Goal: Task Accomplishment & Management: Use online tool/utility

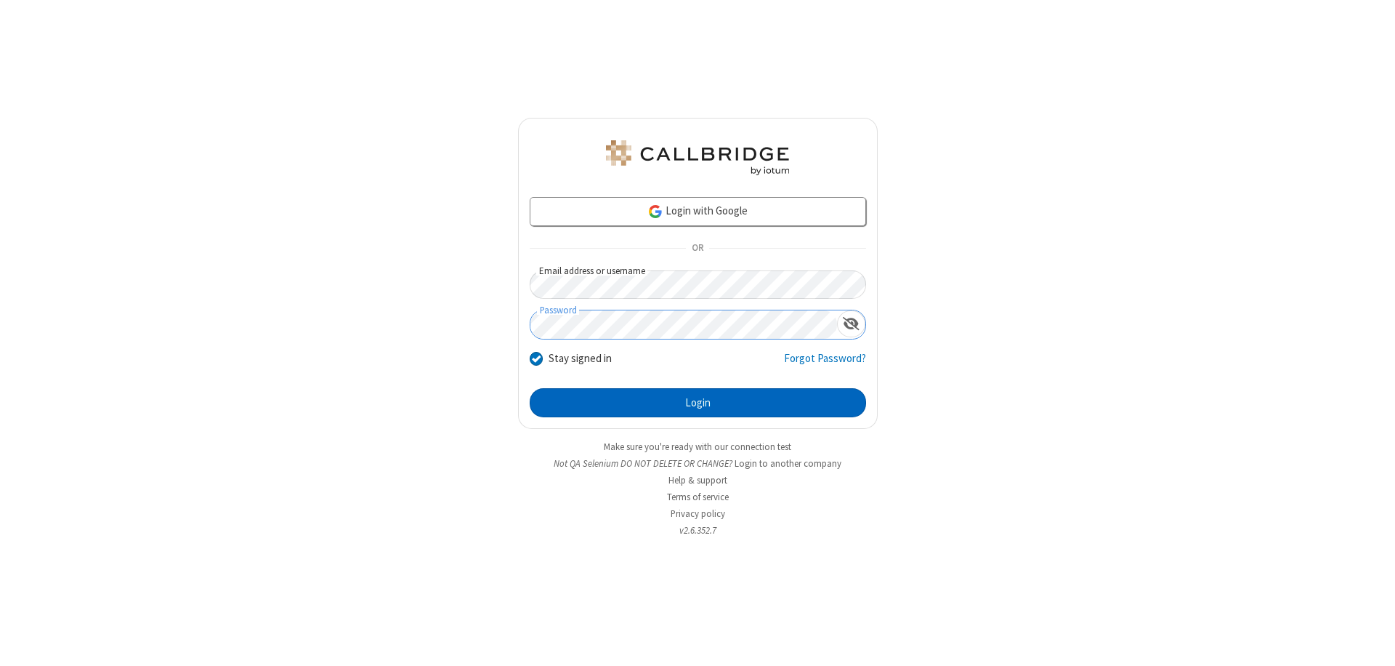
click at [698, 403] on button "Login" at bounding box center [698, 402] width 336 height 29
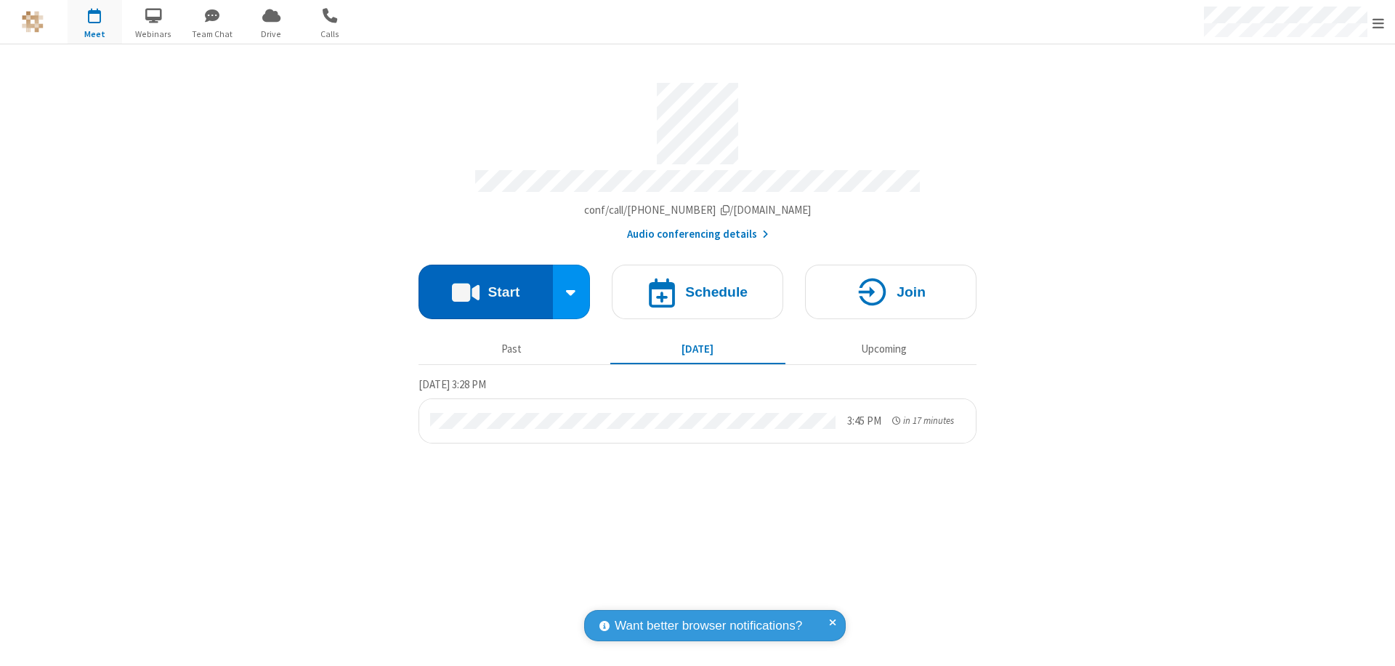
click at [485, 285] on button "Start" at bounding box center [486, 291] width 134 height 54
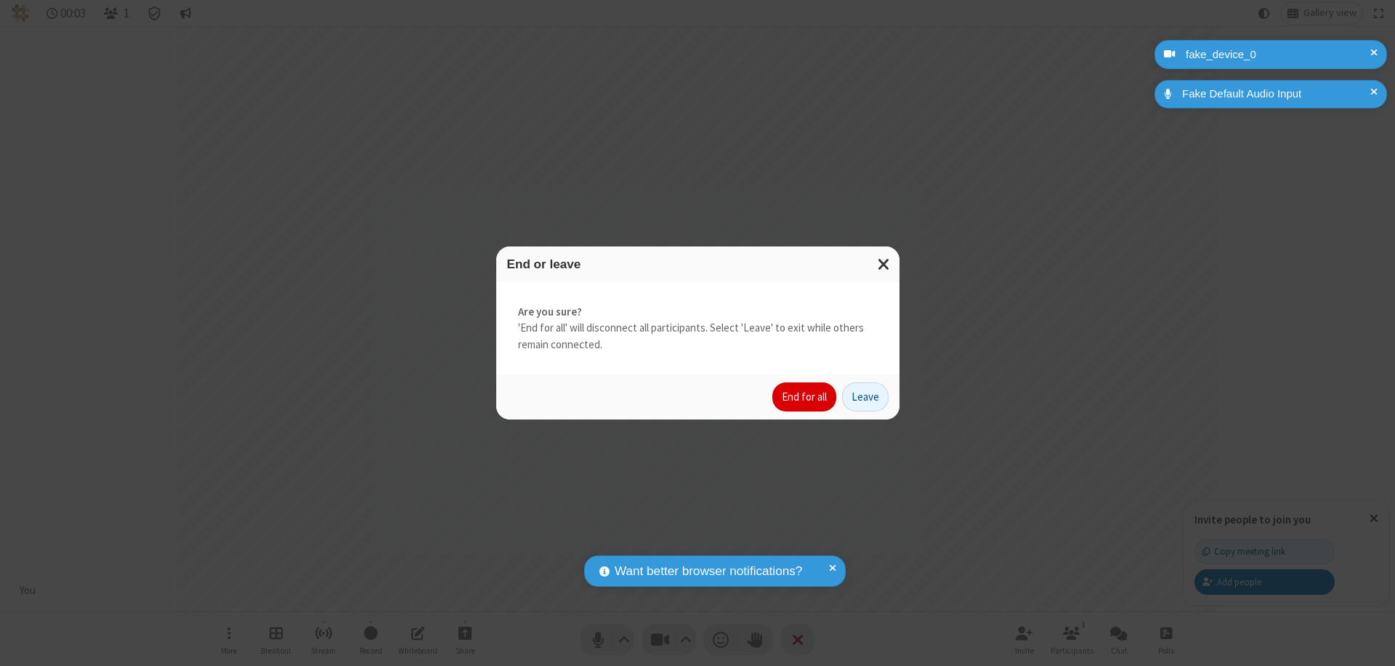
click at [805, 397] on button "End for all" at bounding box center [804, 396] width 64 height 29
